Goal: Information Seeking & Learning: Learn about a topic

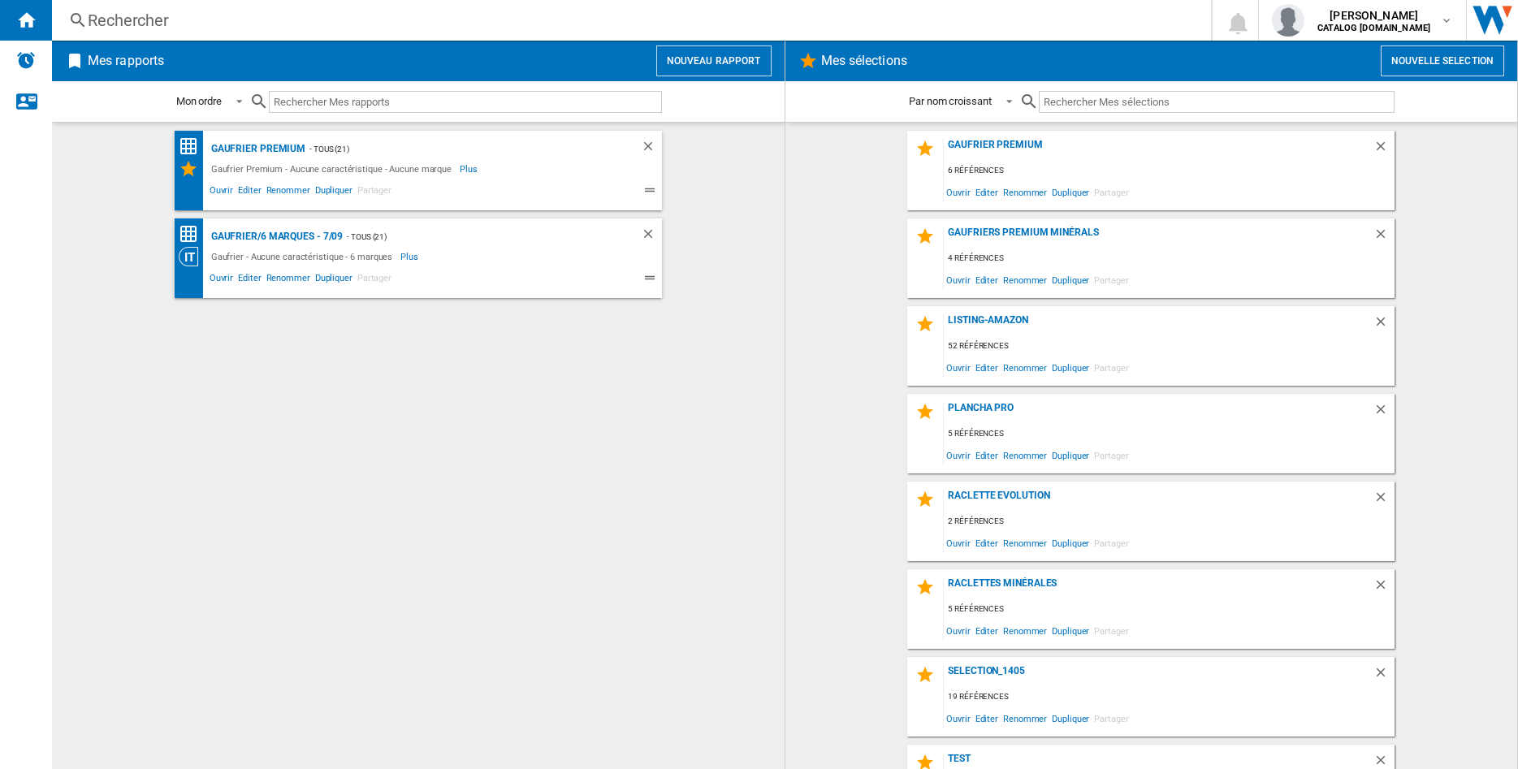
click at [116, 27] on div "Rechercher" at bounding box center [628, 20] width 1081 height 23
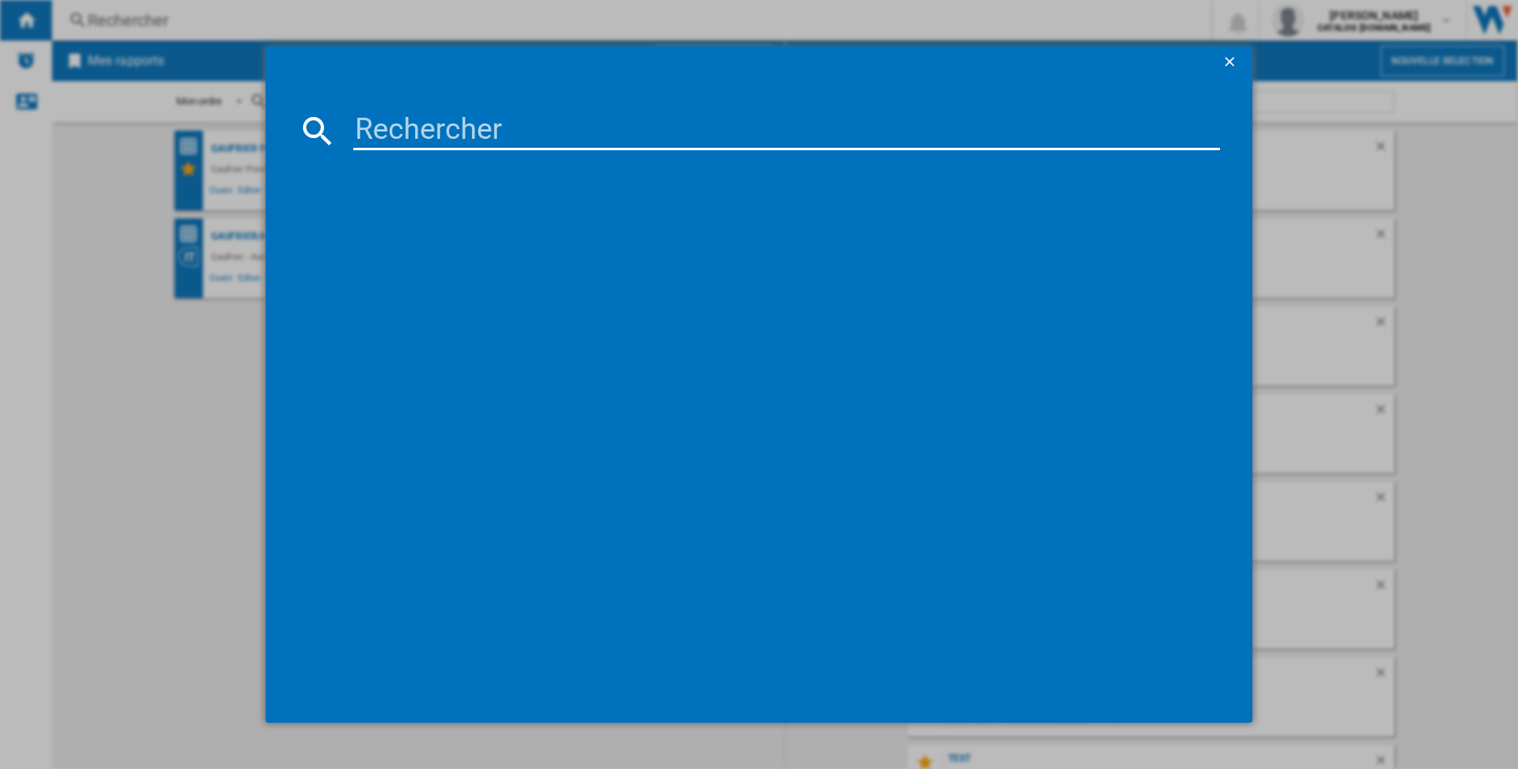
click at [464, 140] on input at bounding box center [786, 130] width 867 height 39
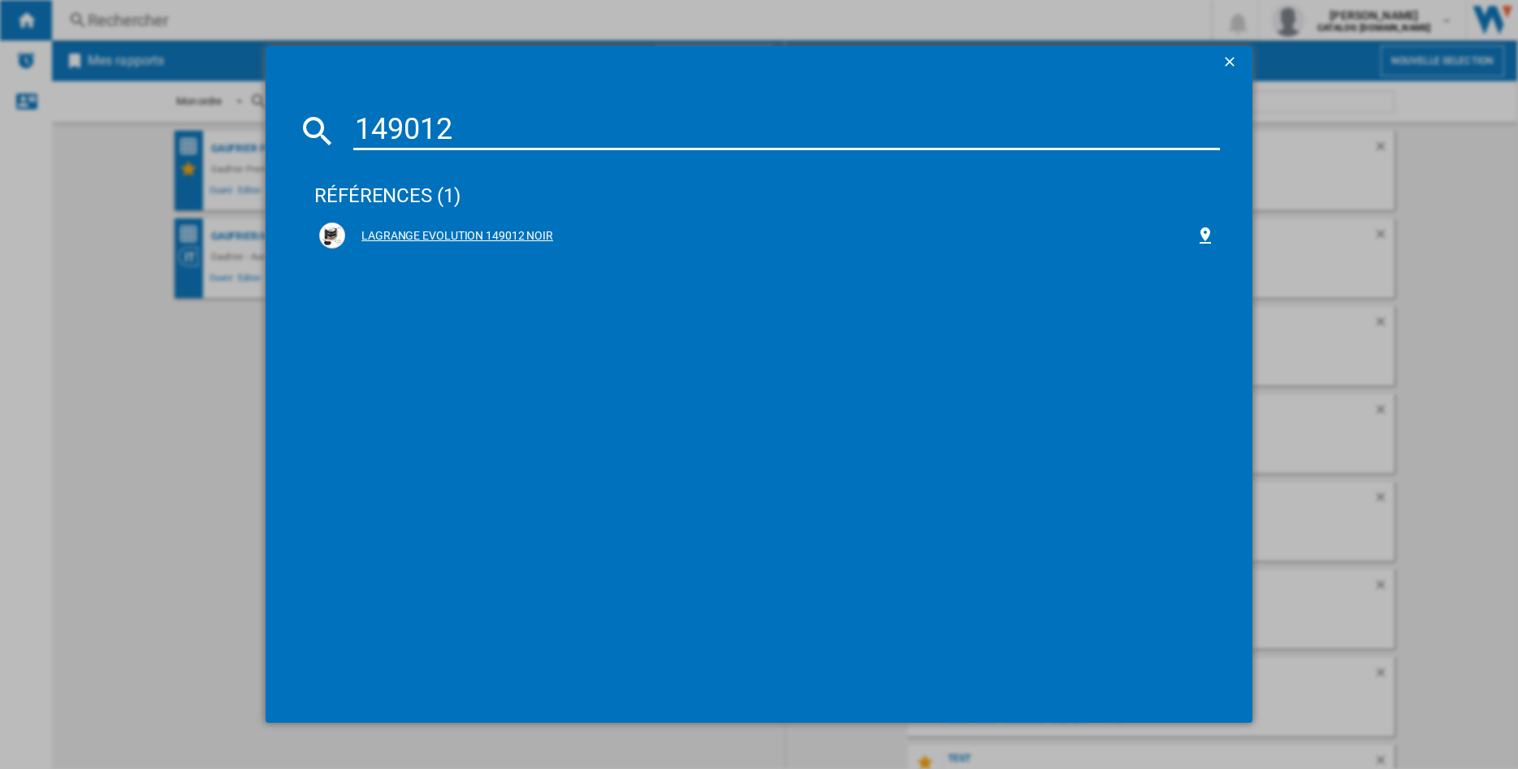
type input "149012"
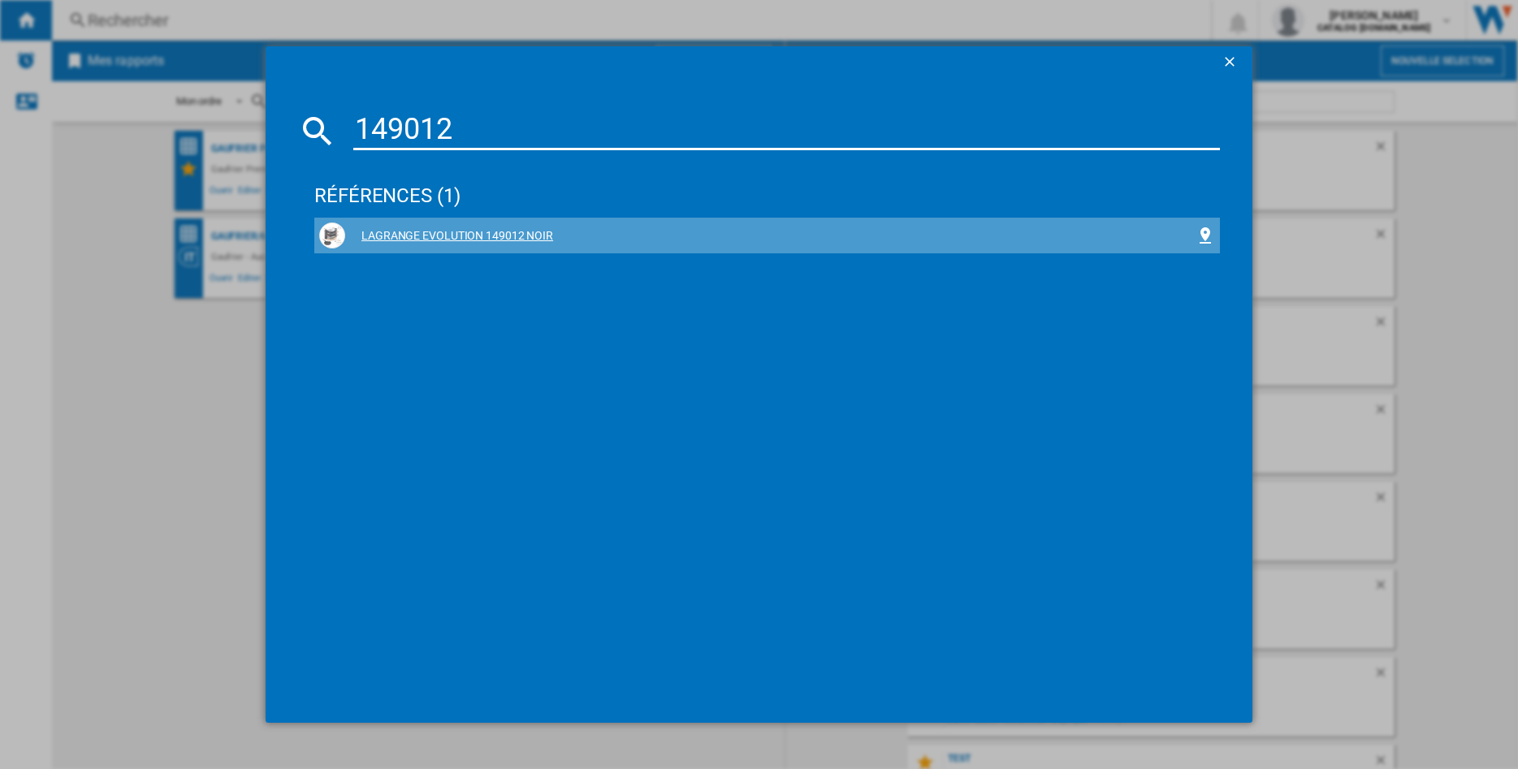
click at [492, 242] on div "LAGRANGE EVOLUTION 149012 NOIR" at bounding box center [770, 236] width 850 height 16
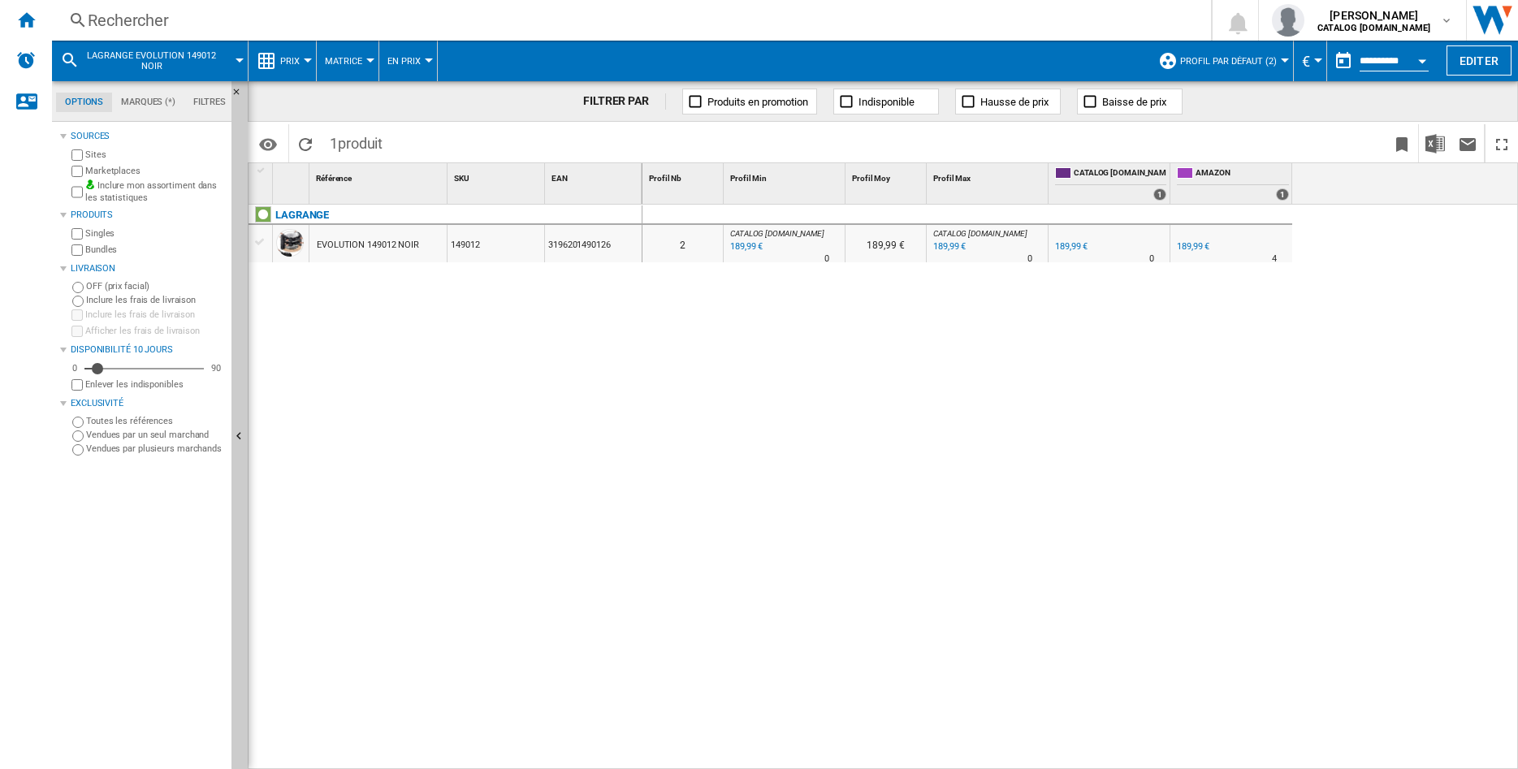
click at [387, 243] on div "EVOLUTION 149012 NOIR" at bounding box center [368, 245] width 102 height 37
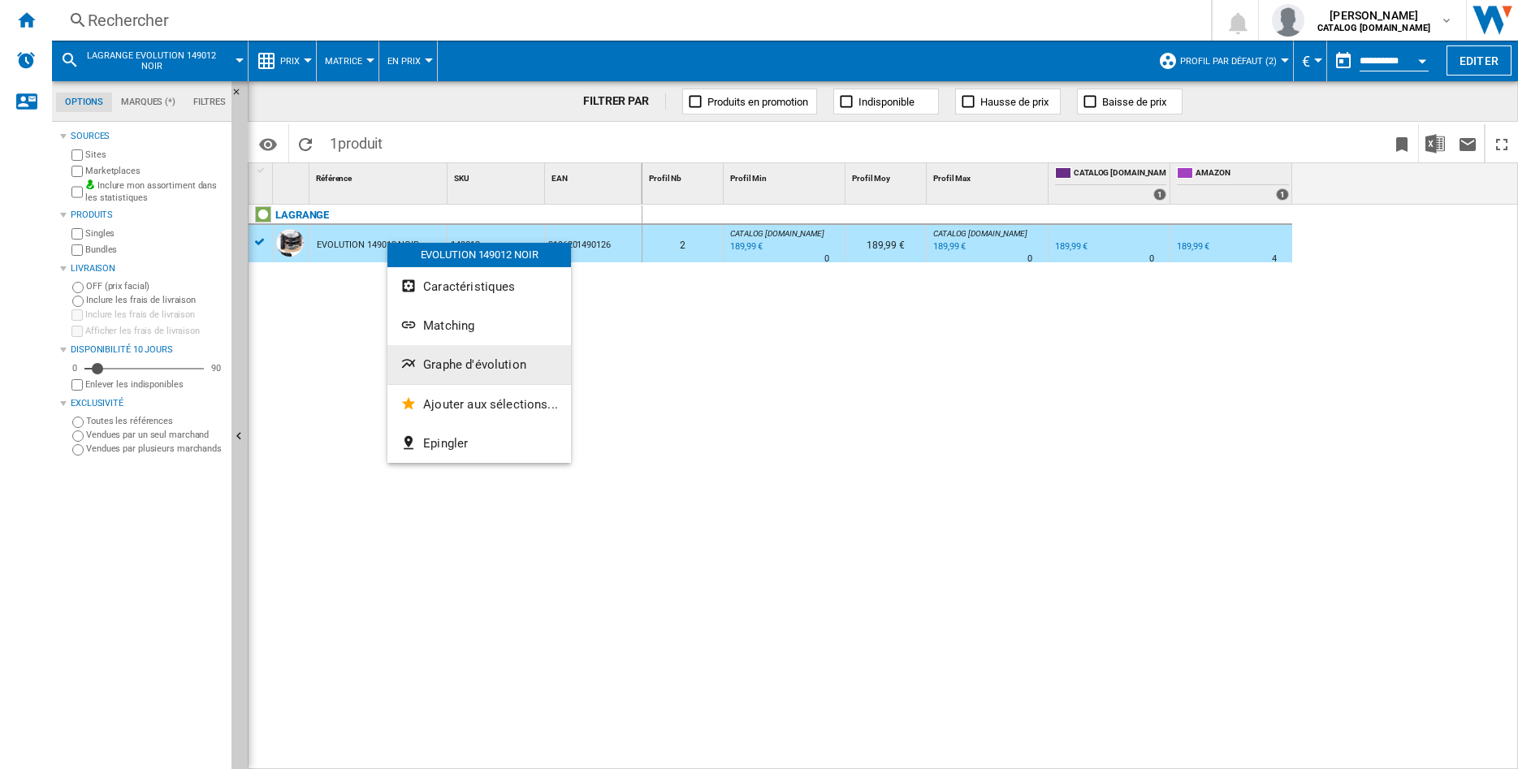
click at [448, 370] on span "Graphe d'évolution" at bounding box center [474, 364] width 103 height 15
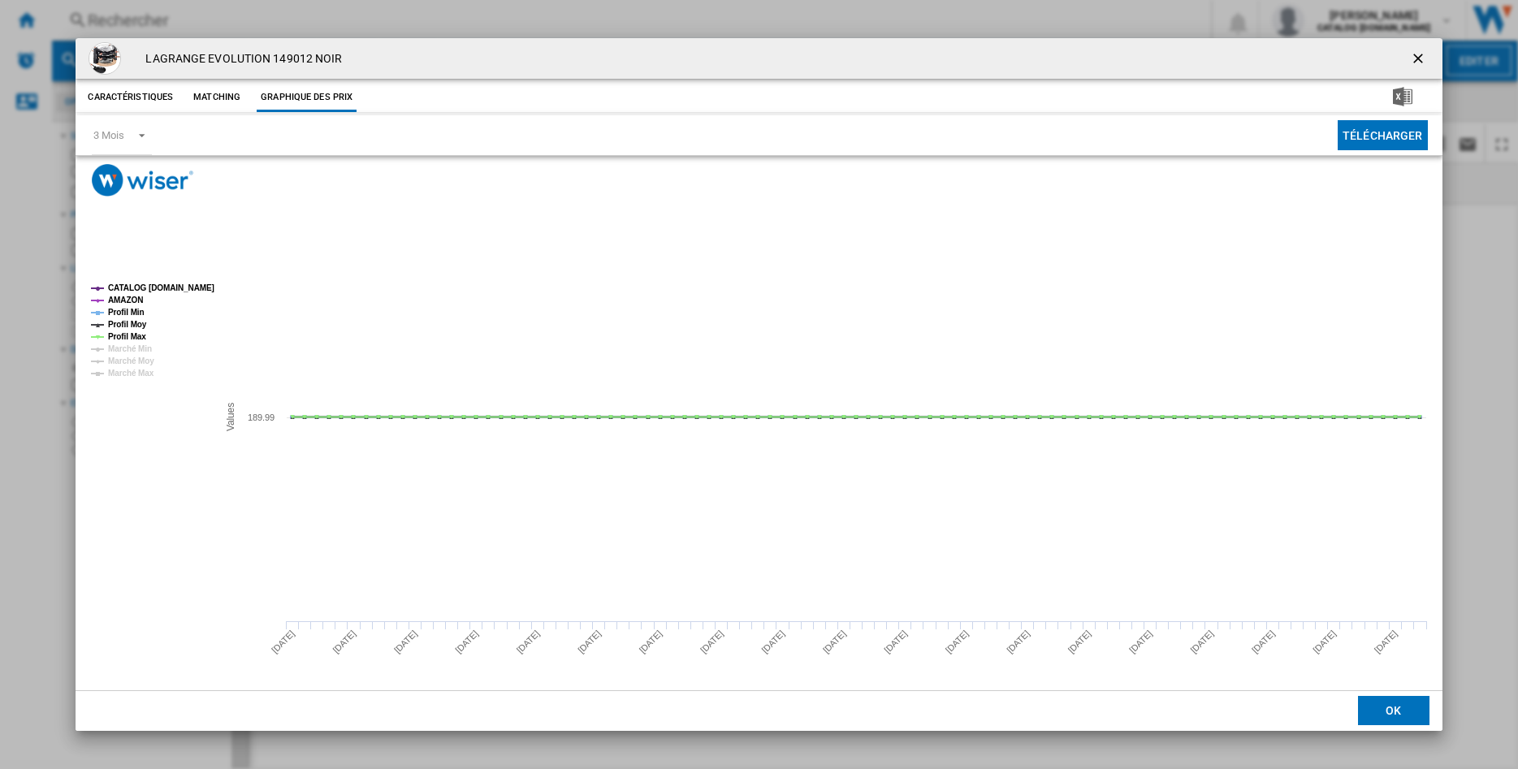
click at [1420, 56] on ng-md-icon "getI18NText('BUTTONS.CLOSE_DIALOG')" at bounding box center [1419, 59] width 19 height 19
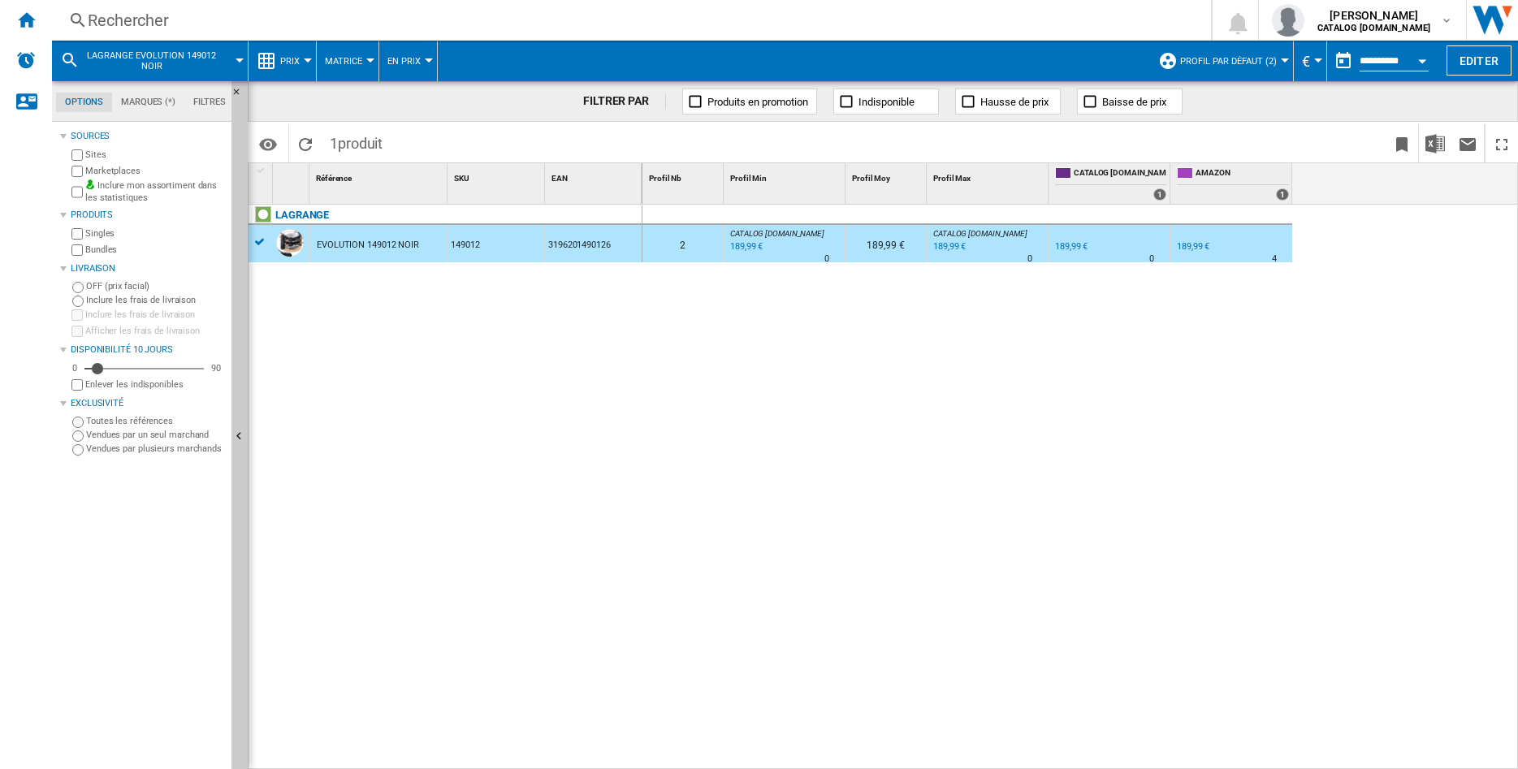
click at [1267, 63] on span "Profil par défaut (2)" at bounding box center [1228, 61] width 97 height 11
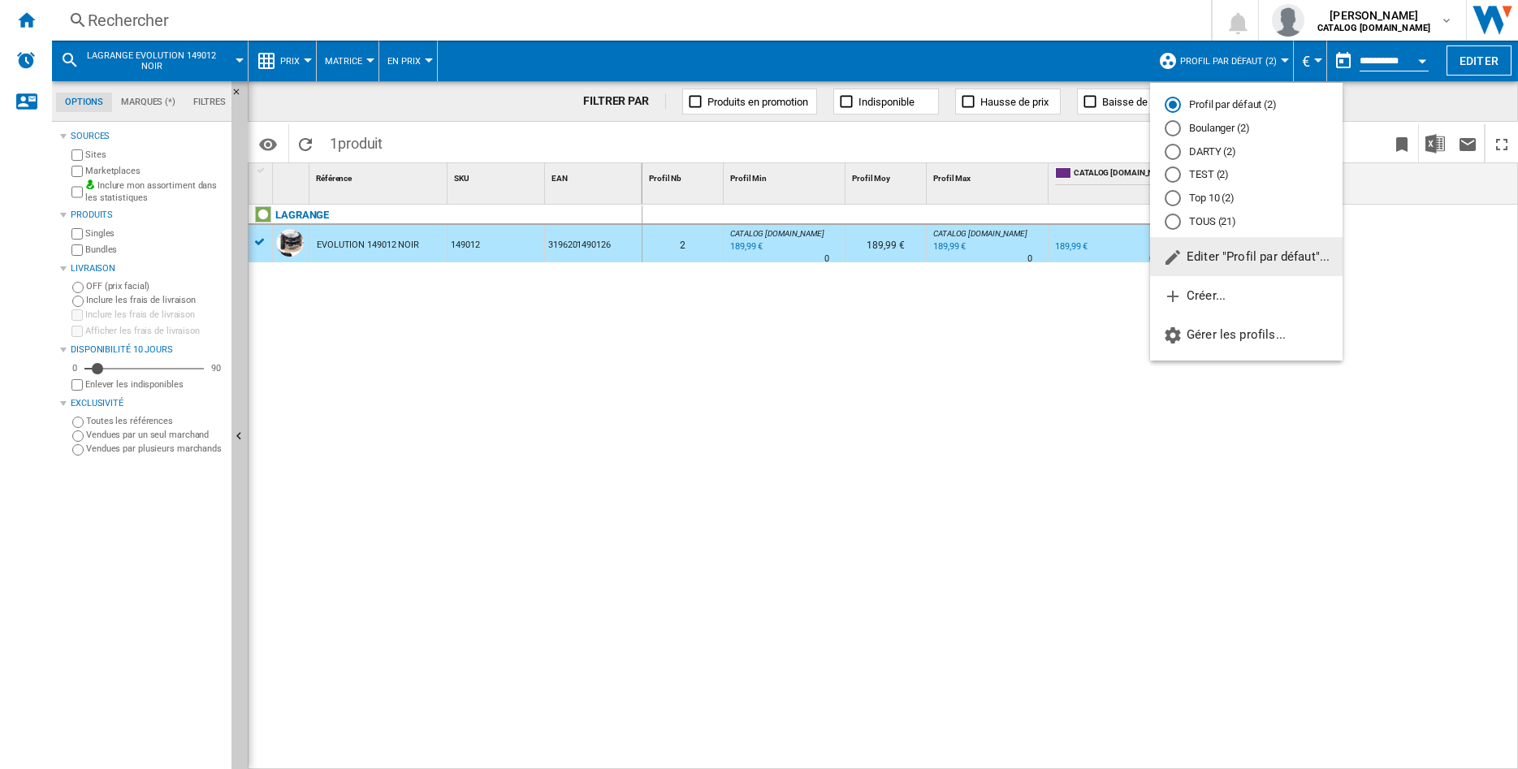
click at [1177, 226] on div "TOUS (21)" at bounding box center [1173, 222] width 16 height 16
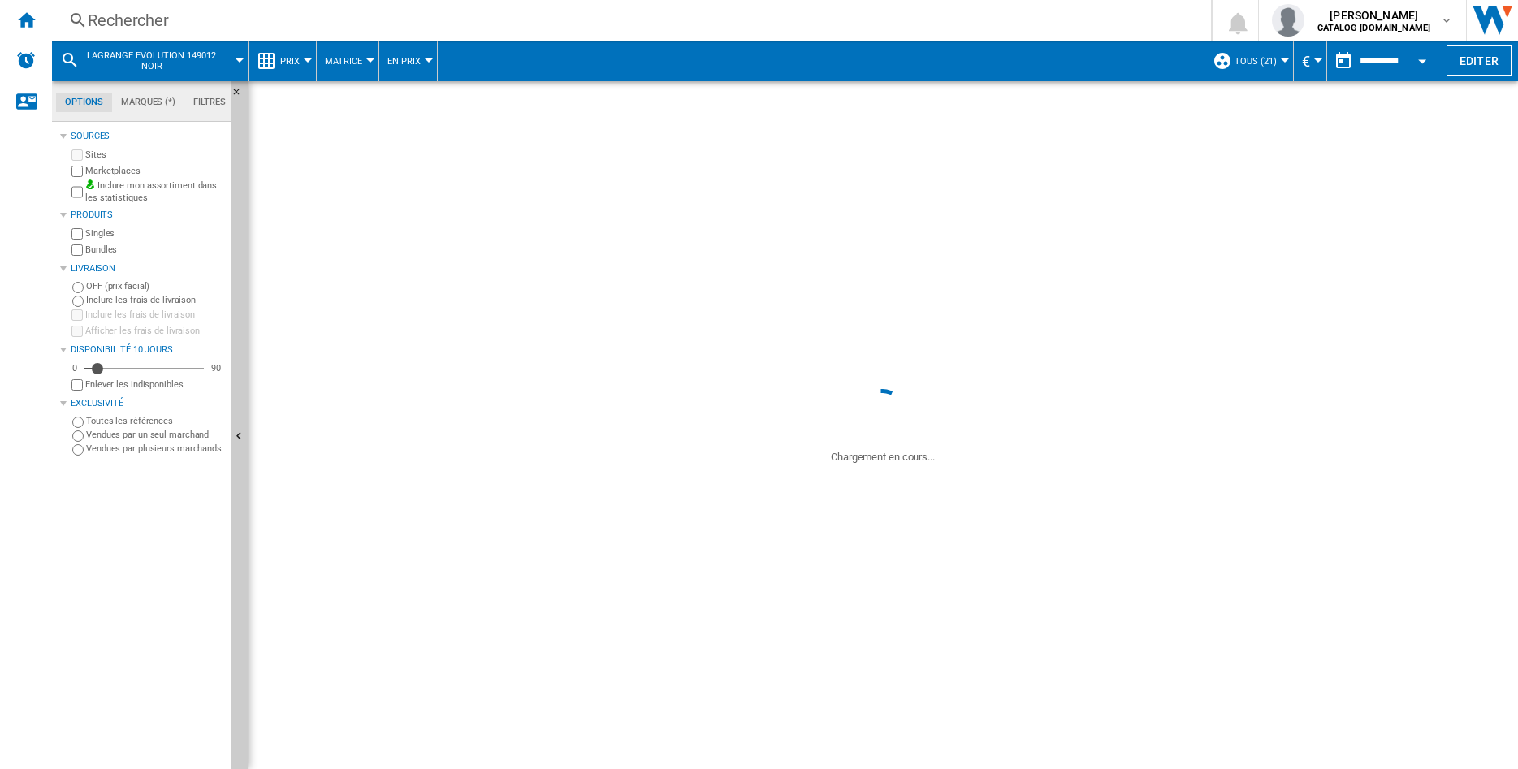
click at [370, 243] on div "EVOLUTION 149012 NOIR" at bounding box center [368, 245] width 102 height 37
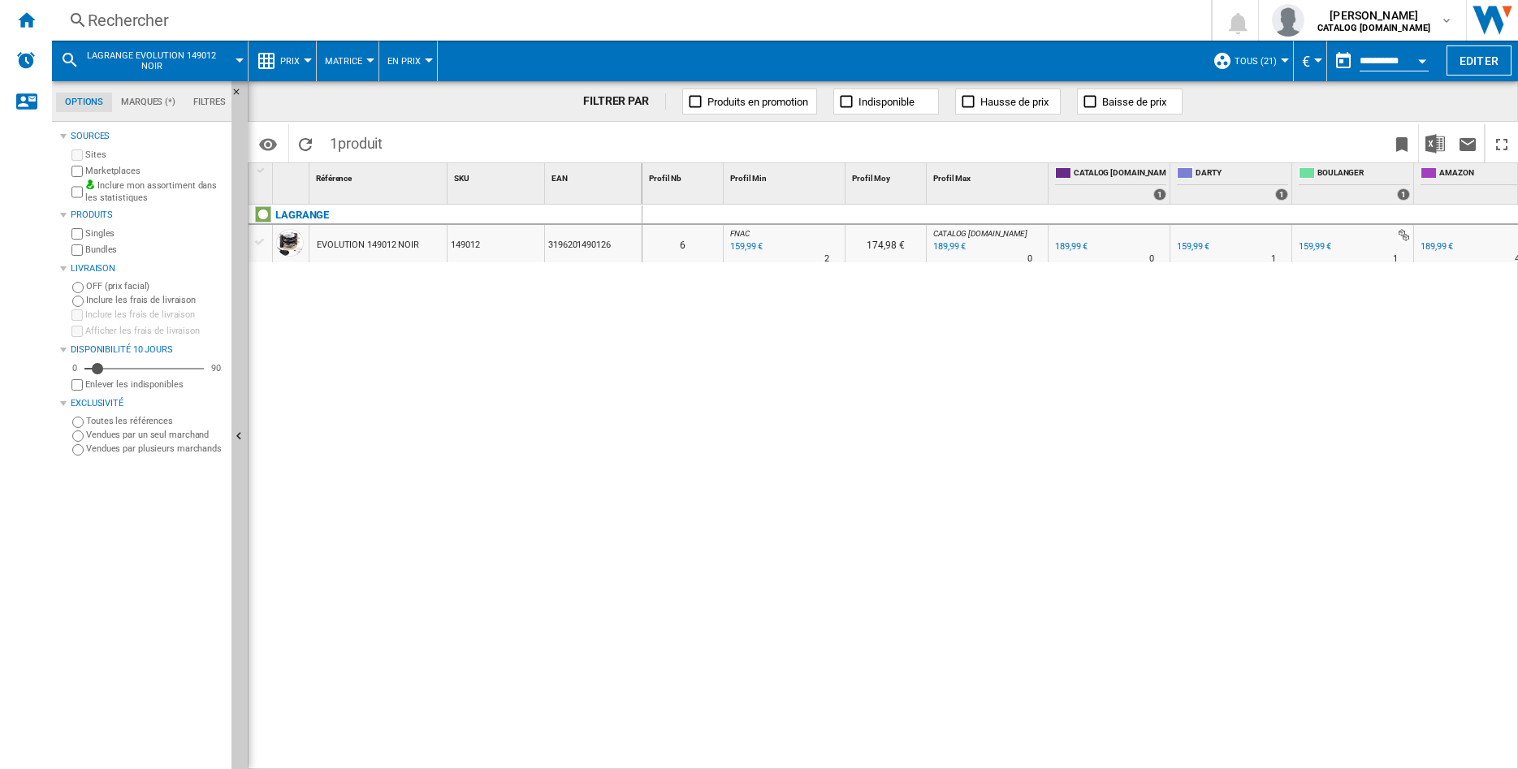
click at [370, 243] on div "EVOLUTION 149012 NOIR" at bounding box center [368, 245] width 102 height 37
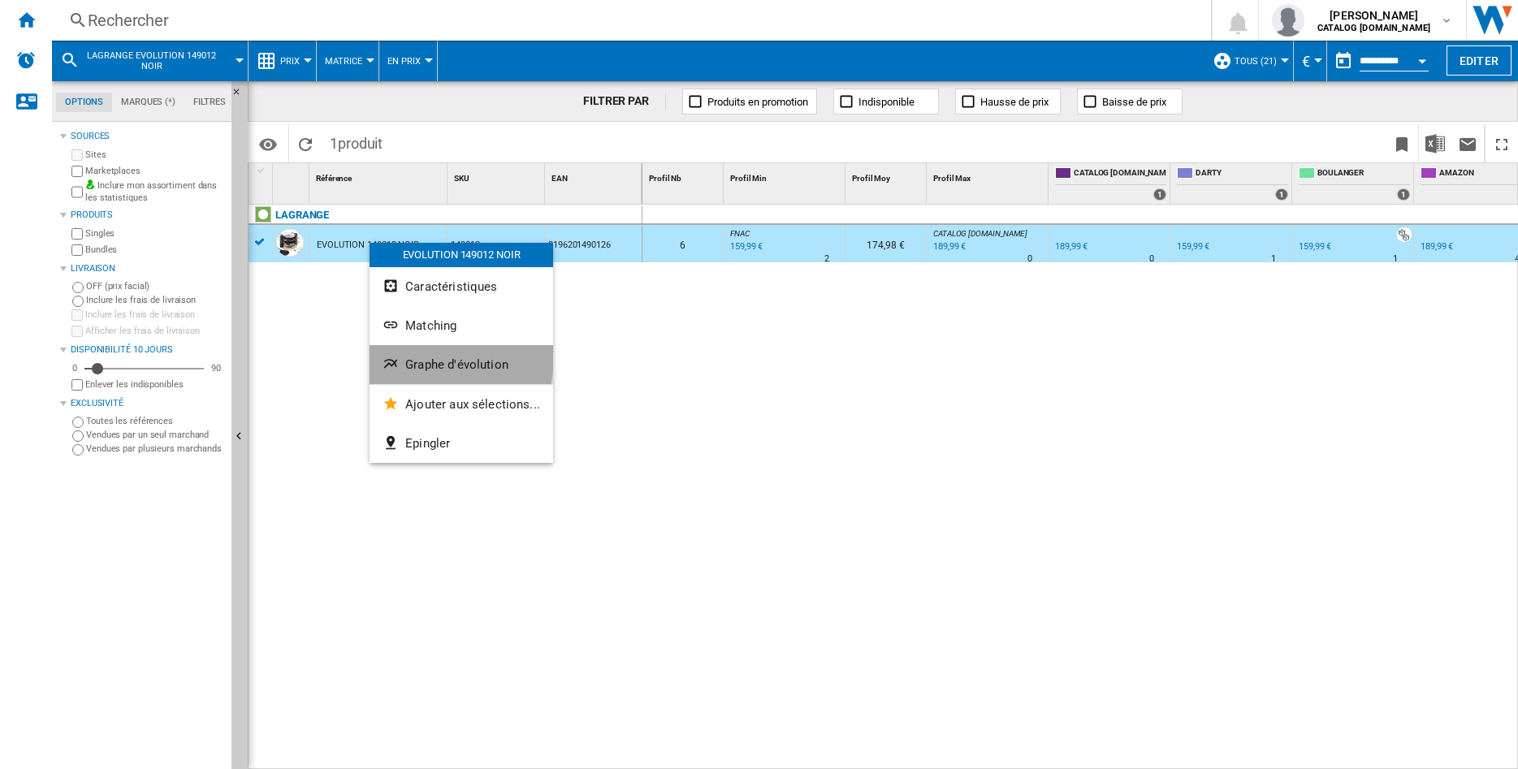
click at [427, 358] on span "Graphe d'évolution" at bounding box center [456, 364] width 103 height 15
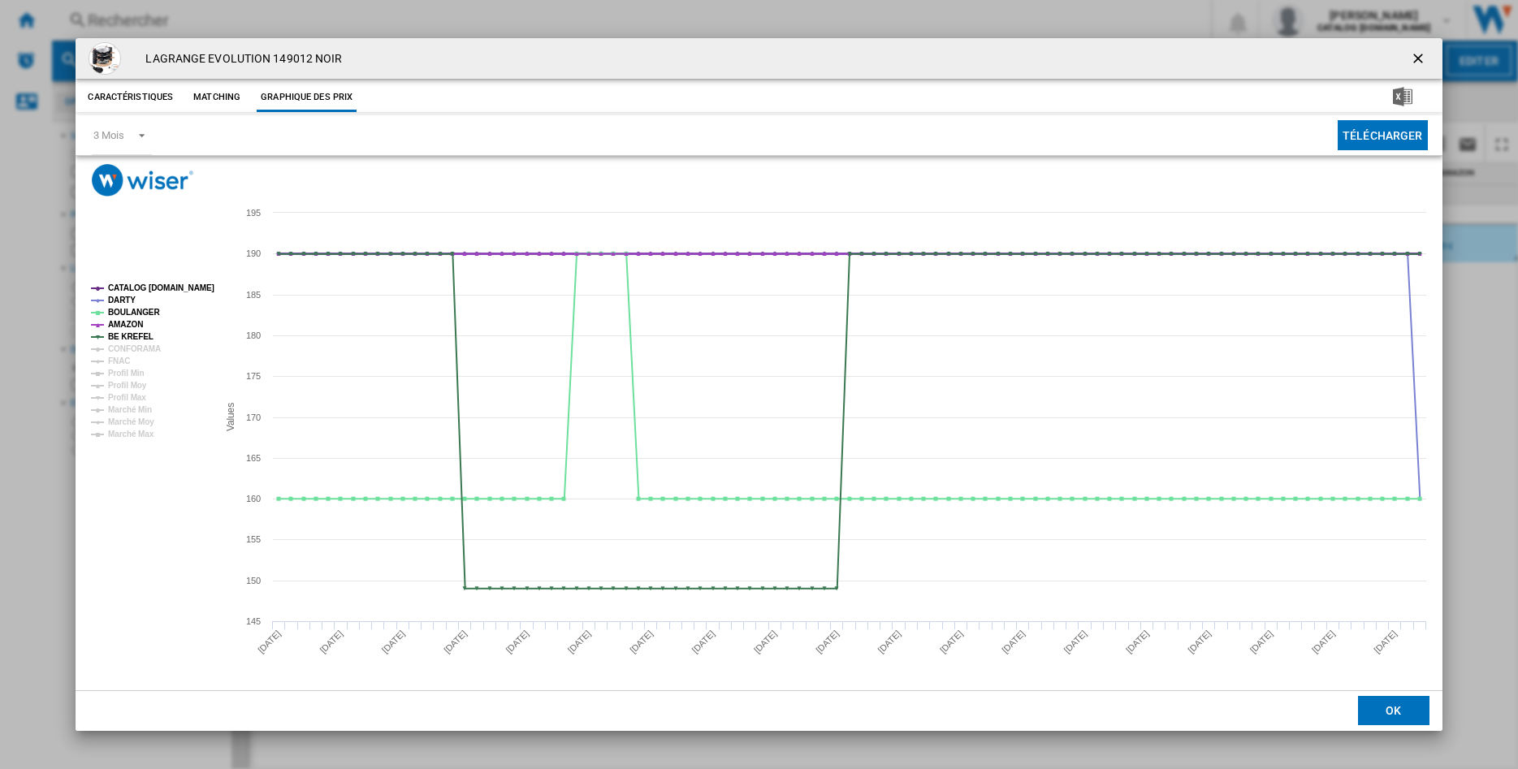
click at [175, 288] on tspan "CATALOG [DOMAIN_NAME]" at bounding box center [161, 287] width 106 height 9
click at [125, 335] on tspan "BE KREFEL" at bounding box center [130, 336] width 45 height 9
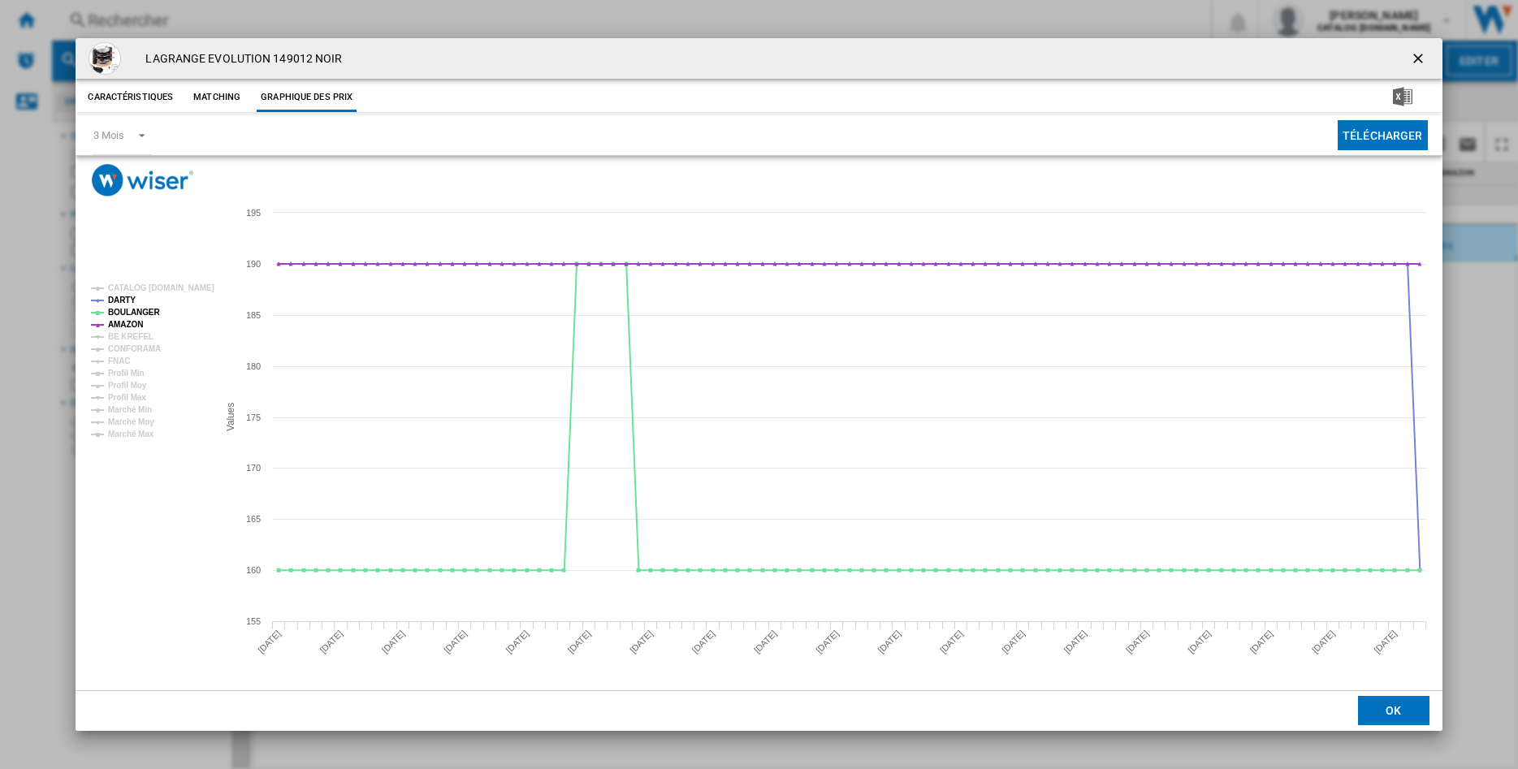
click at [125, 335] on tspan "BE KREFEL" at bounding box center [130, 336] width 45 height 9
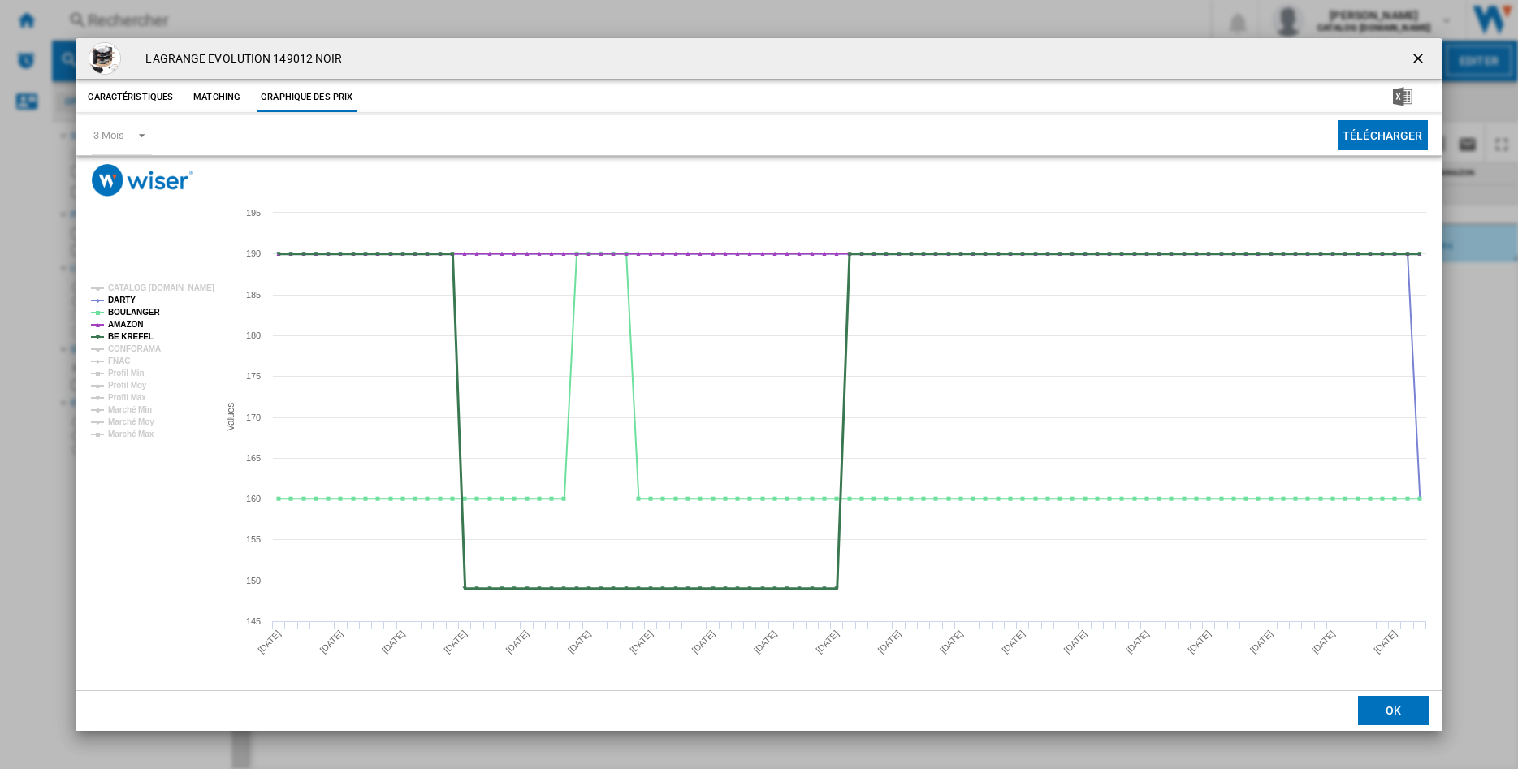
click at [125, 335] on tspan "BE KREFEL" at bounding box center [130, 336] width 45 height 9
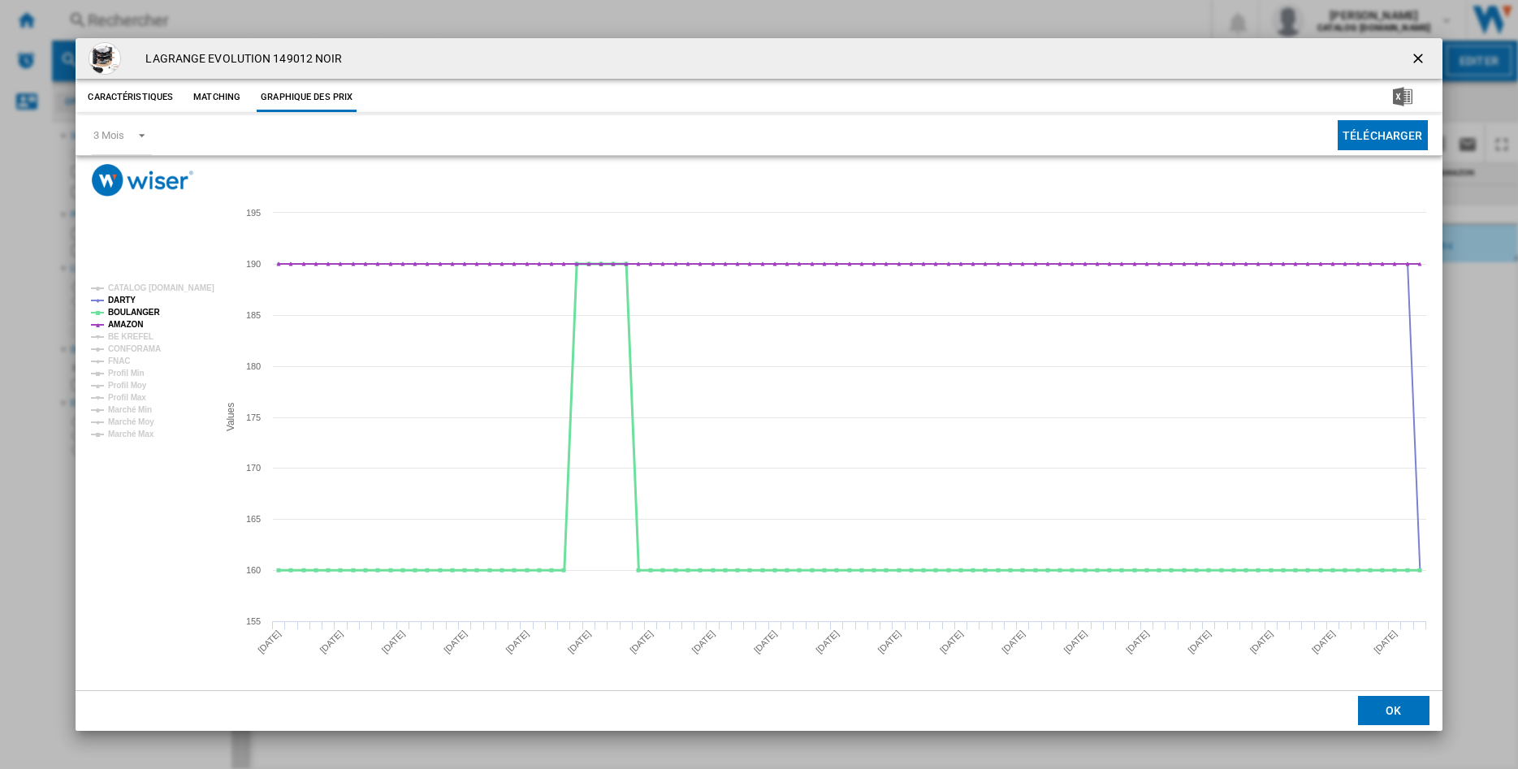
click at [125, 309] on tspan "BOULANGER" at bounding box center [134, 312] width 52 height 9
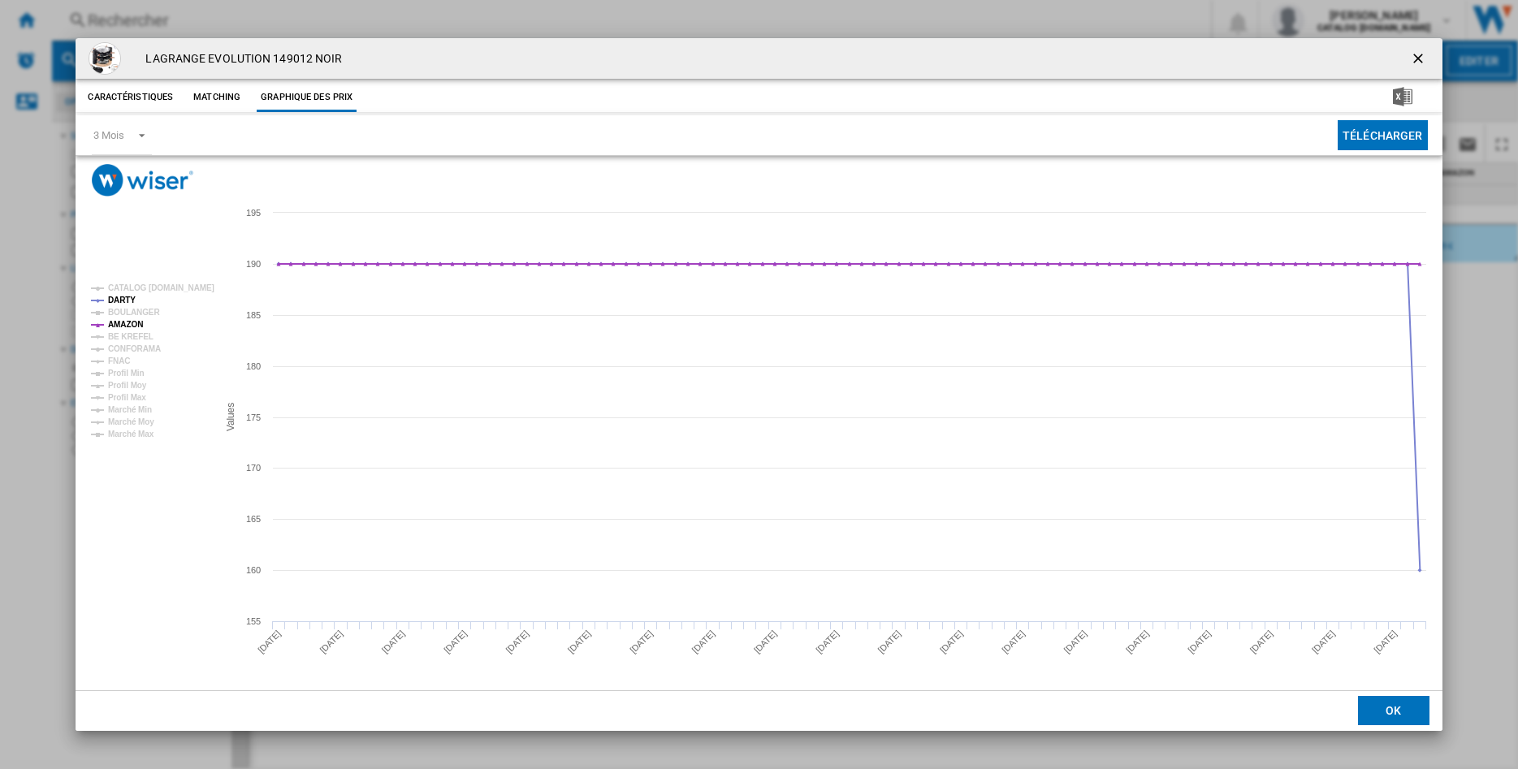
click at [125, 309] on tspan "BOULANGER" at bounding box center [134, 312] width 52 height 9
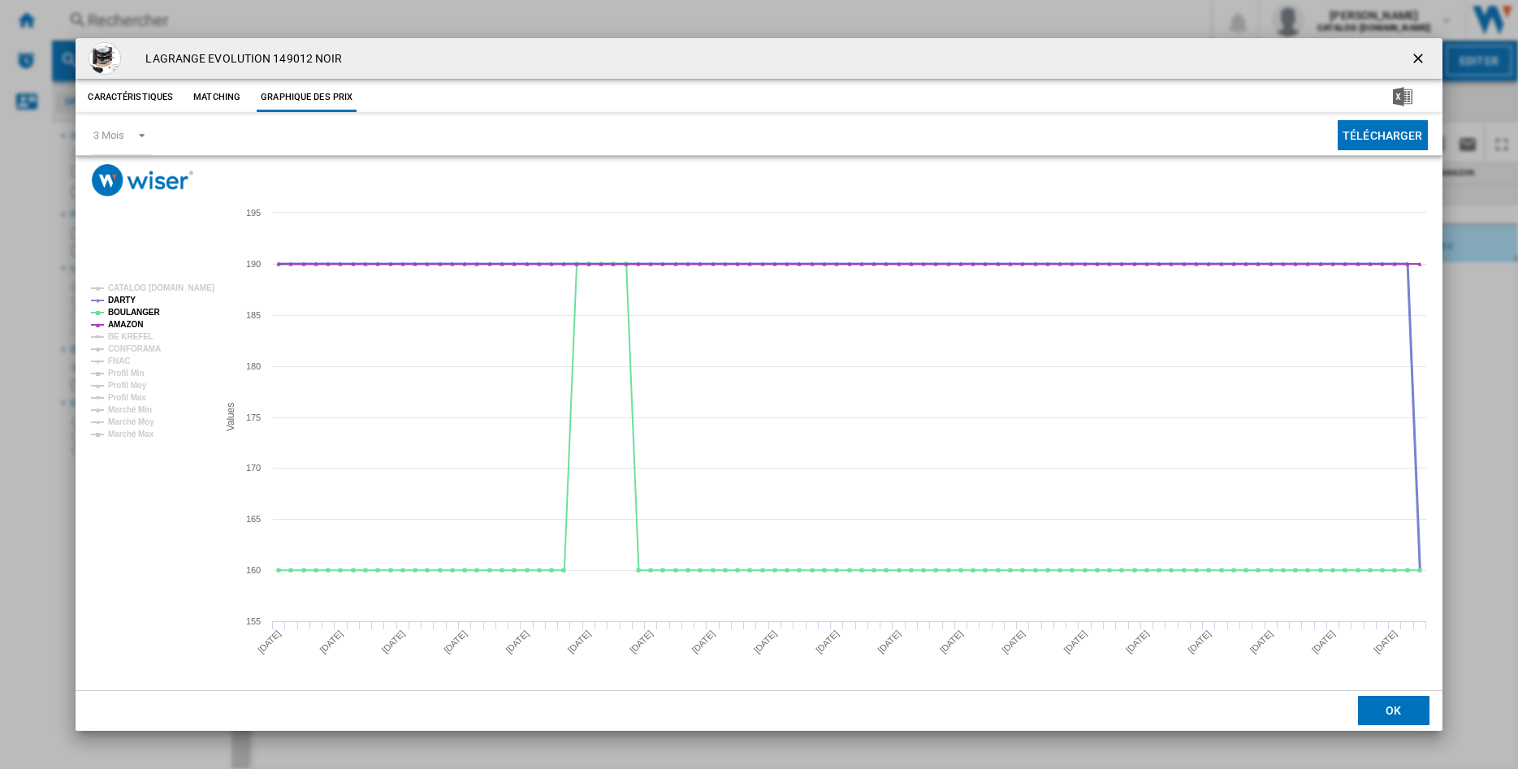
click at [122, 301] on tspan "DARTY" at bounding box center [122, 300] width 28 height 9
click at [124, 322] on tspan "AMAZON" at bounding box center [125, 324] width 35 height 9
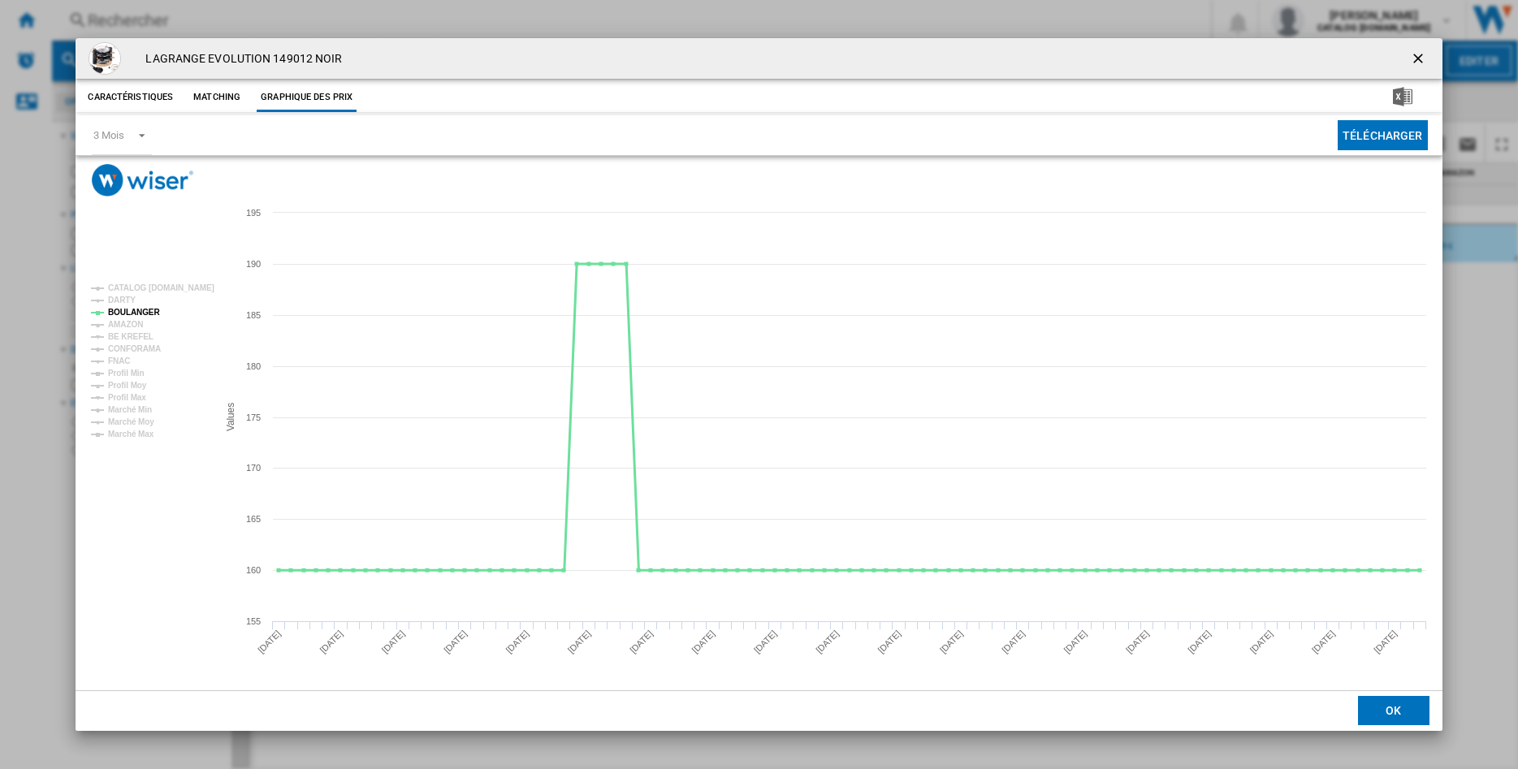
click at [123, 313] on tspan "BOULANGER" at bounding box center [134, 312] width 52 height 9
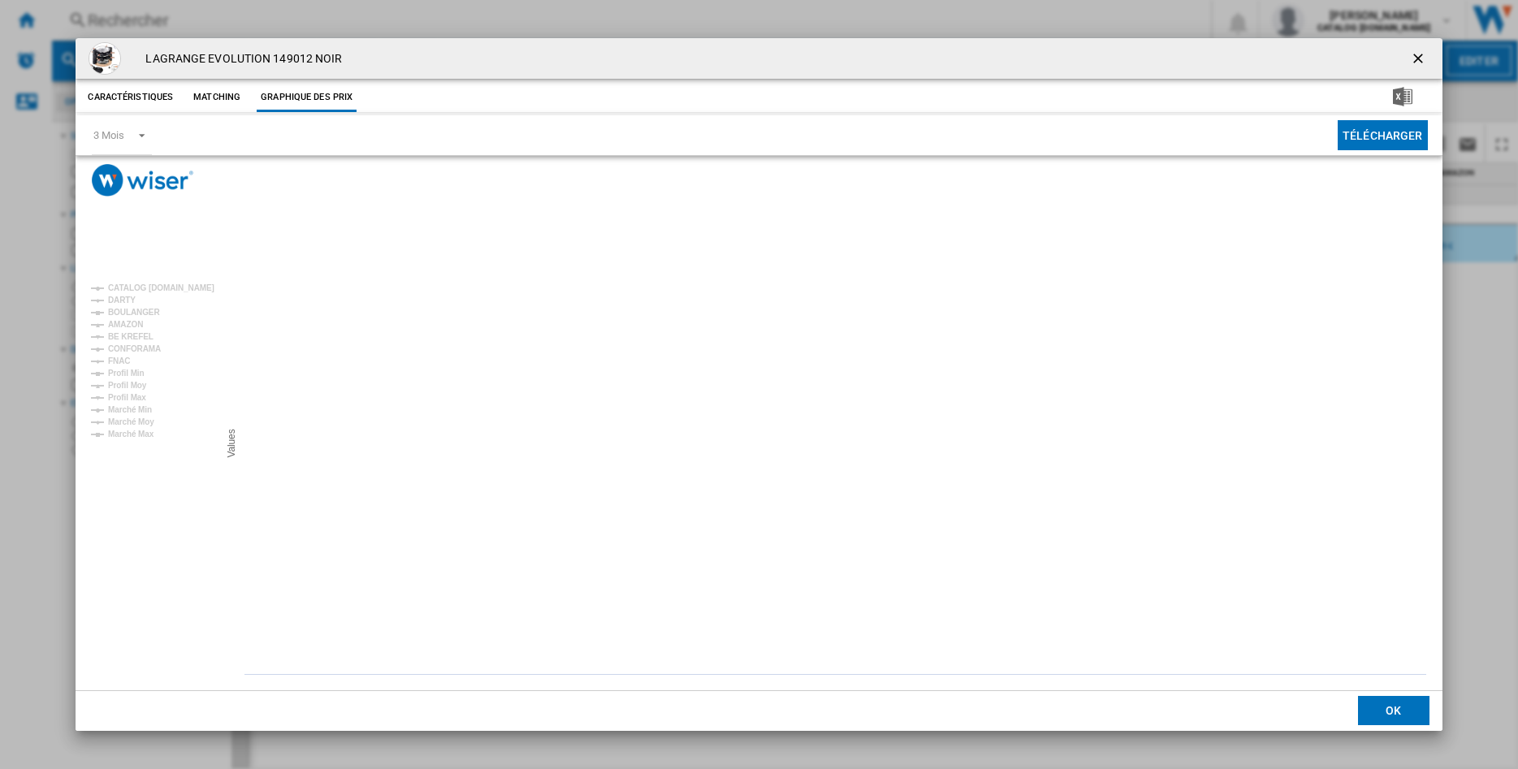
click at [123, 313] on tspan "BOULANGER" at bounding box center [134, 312] width 52 height 9
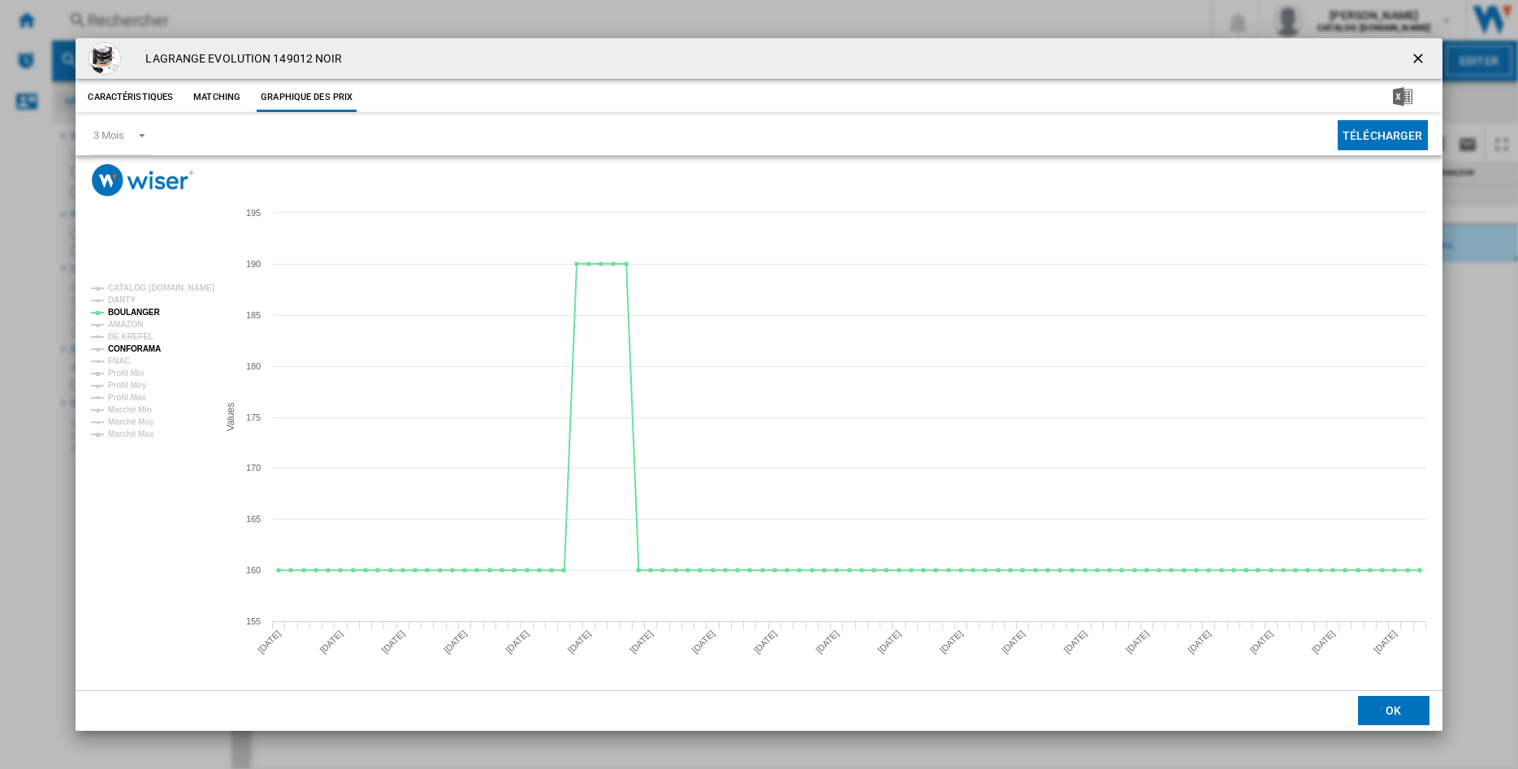
click at [134, 348] on tspan "CONFORAMA" at bounding box center [134, 348] width 53 height 9
click at [128, 359] on tspan "FNAC" at bounding box center [119, 361] width 22 height 9
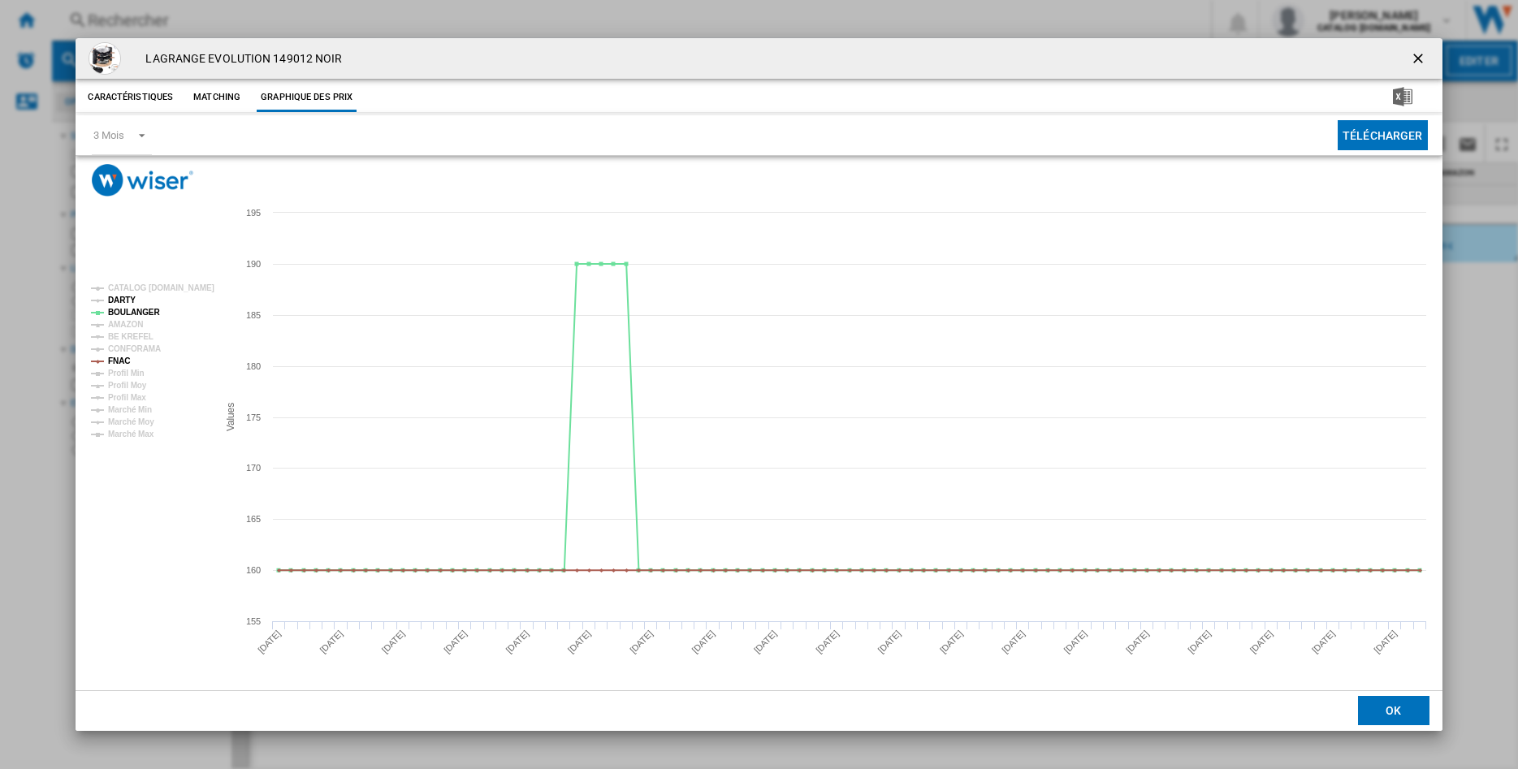
click at [124, 299] on tspan "DARTY" at bounding box center [122, 300] width 28 height 9
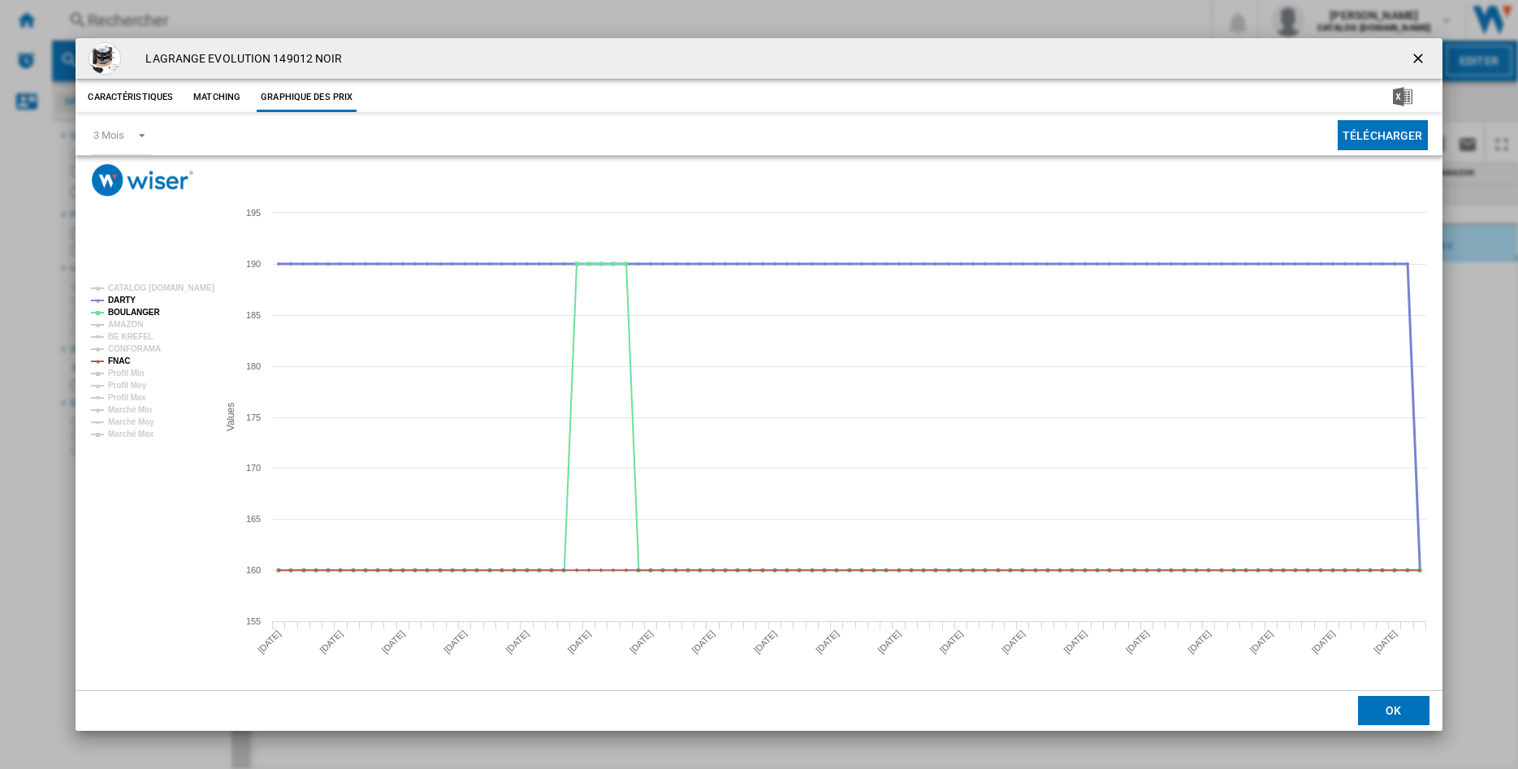
click at [124, 299] on tspan "DARTY" at bounding box center [122, 300] width 28 height 9
